Goal: Consume media (video, audio): Consume media (video, audio)

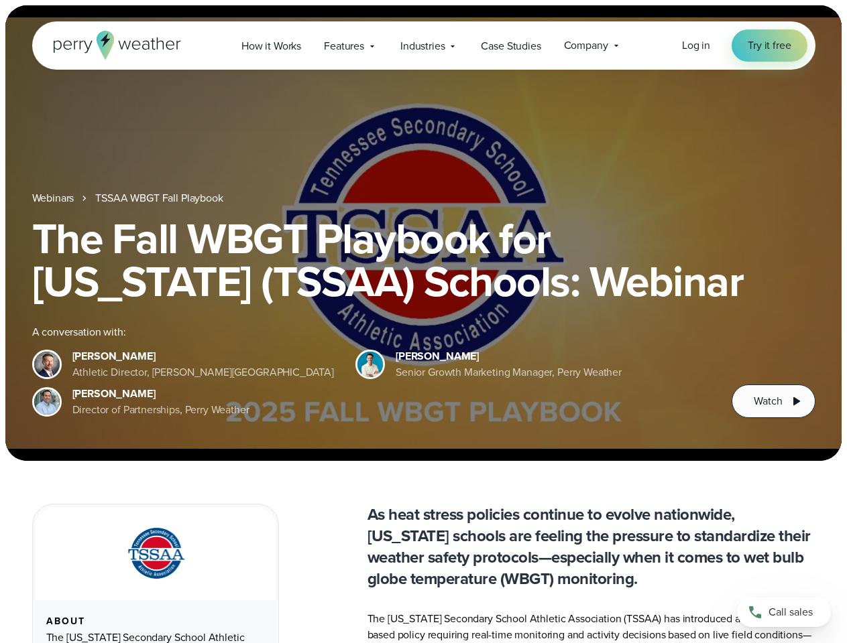
click at [423, 322] on div "The Fall WBGT Playbook for [US_STATE] (TSSAA) Schools: Webinar A conversation w…" at bounding box center [423, 317] width 783 height 201
click at [423, 46] on span "Industries" at bounding box center [422, 46] width 44 height 16
click at [423, 233] on h1 "The Fall WBGT Playbook for [US_STATE] (TSSAA) Schools: Webinar" at bounding box center [423, 260] width 783 height 86
click at [160, 198] on link "TSSAA WBGT Fall Playbook" at bounding box center [158, 198] width 127 height 16
click at [773, 402] on span "Watch" at bounding box center [767, 401] width 28 height 16
